Goal: Transaction & Acquisition: Purchase product/service

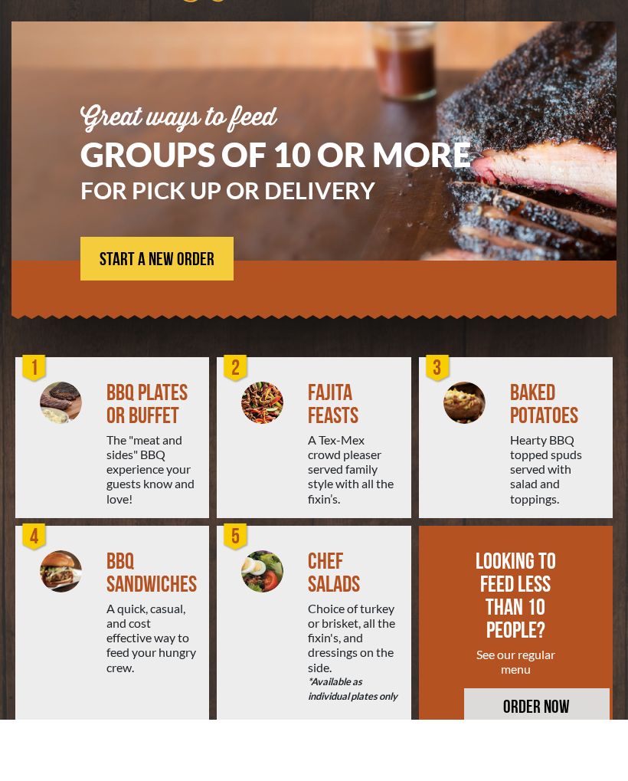
scroll to position [80, 0]
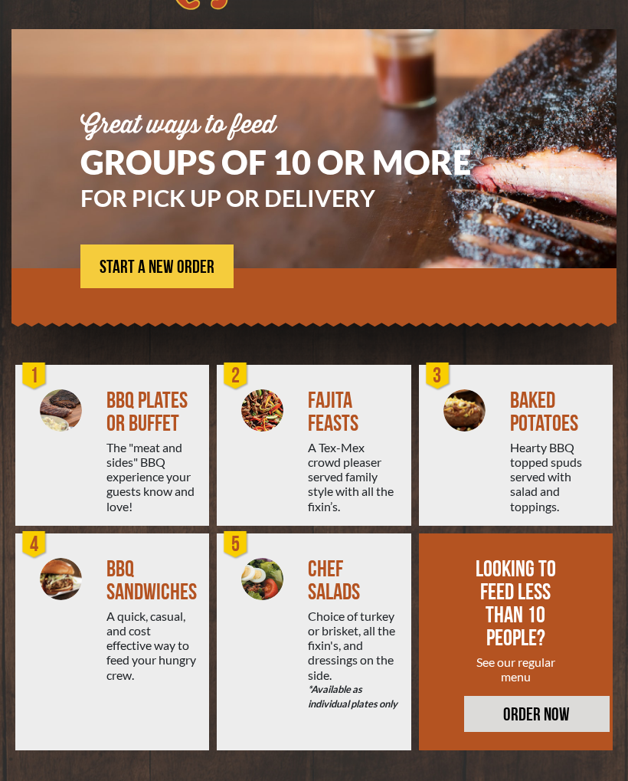
click at [341, 398] on div "FAJITA FEASTS" at bounding box center [353, 412] width 90 height 46
click at [269, 398] on img at bounding box center [262, 410] width 42 height 42
click at [169, 258] on span "START A NEW ORDER" at bounding box center [157, 267] width 115 height 18
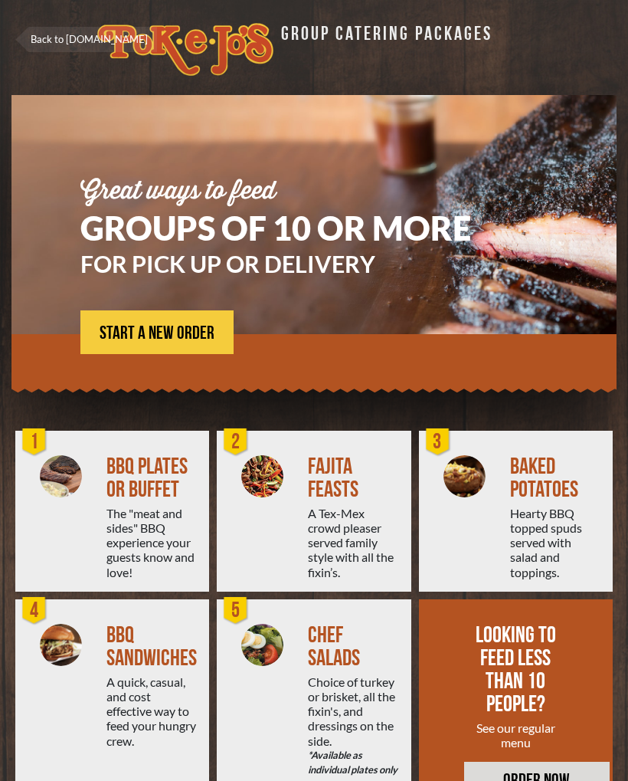
click at [348, 512] on div "A Tex-Mex crowd pleaser served family style with all the fixin’s." at bounding box center [353, 543] width 90 height 74
click at [179, 334] on span "START A NEW ORDER" at bounding box center [157, 333] width 115 height 18
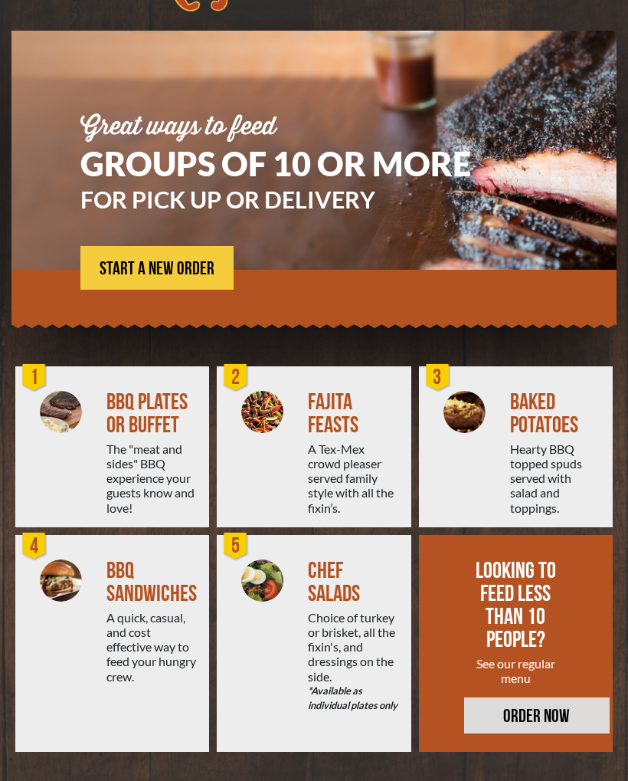
click at [200, 254] on link "START A NEW ORDER" at bounding box center [156, 268] width 153 height 44
